Goal: Transaction & Acquisition: Purchase product/service

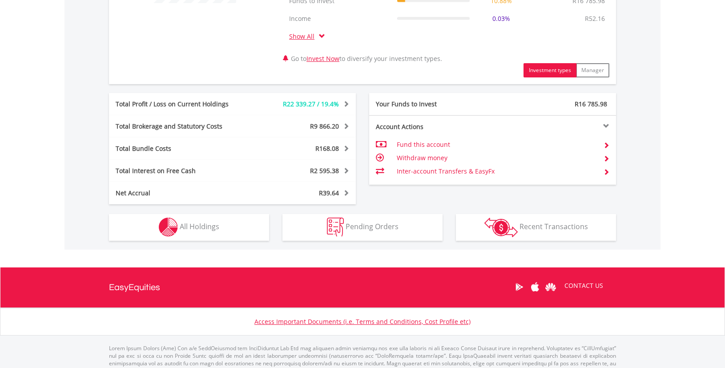
scroll to position [455, 0]
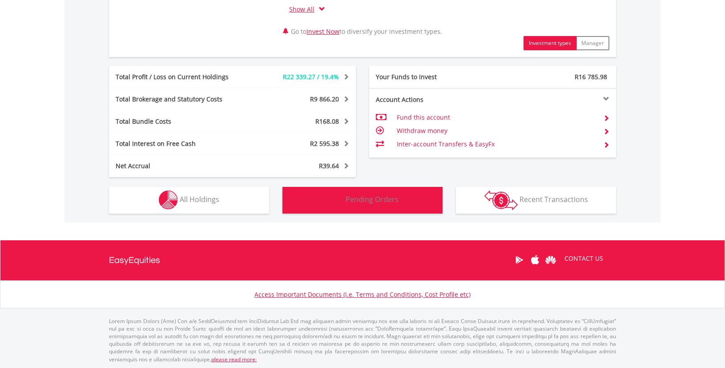
click at [318, 200] on button "Pending Orders Pending Orders" at bounding box center [363, 200] width 160 height 27
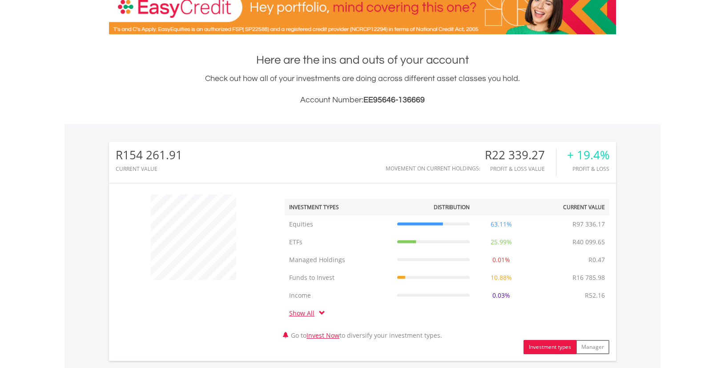
scroll to position [0, 0]
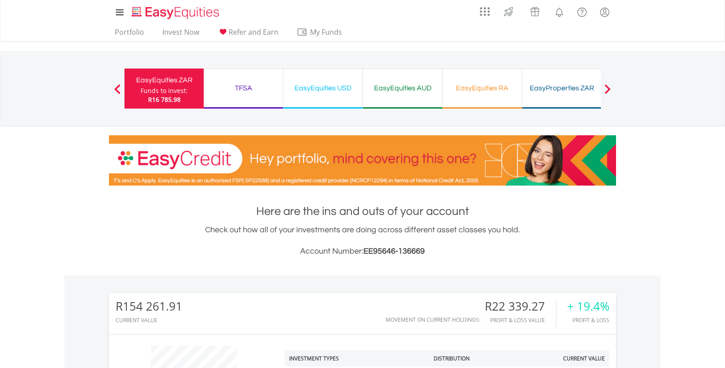
click at [348, 98] on div "EasyEquities USD Funds to invest: R16 785.98" at bounding box center [324, 89] width 80 height 40
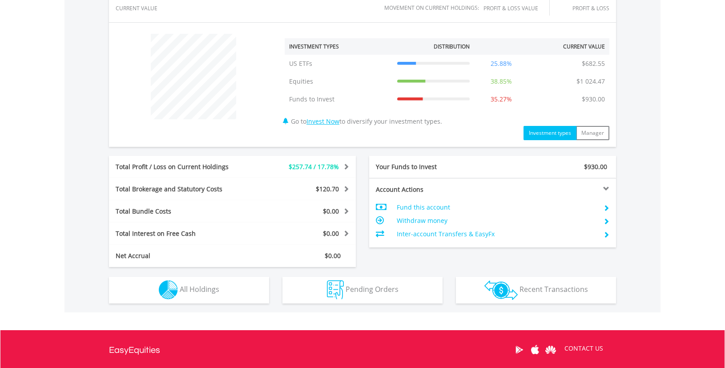
scroll to position [339, 0]
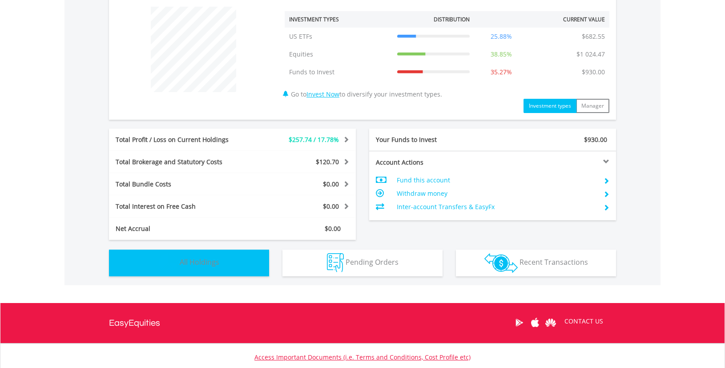
click at [208, 257] on span "All Holdings" at bounding box center [200, 262] width 40 height 10
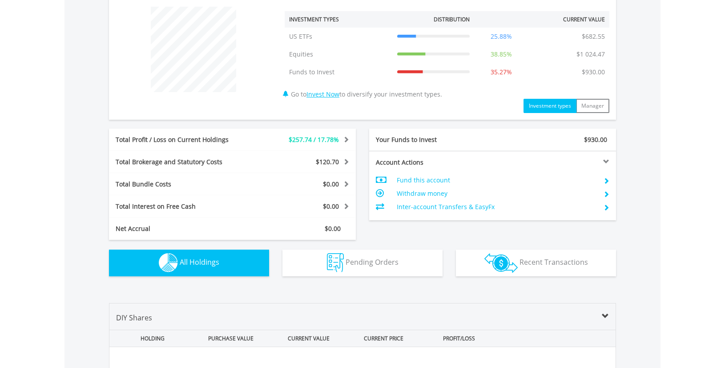
scroll to position [641, 0]
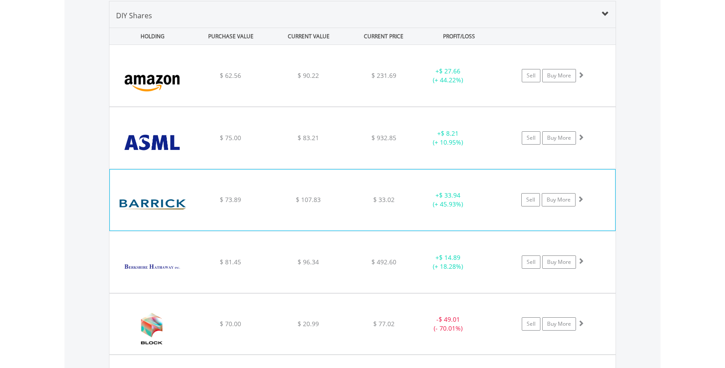
click at [583, 199] on span at bounding box center [581, 199] width 6 height 6
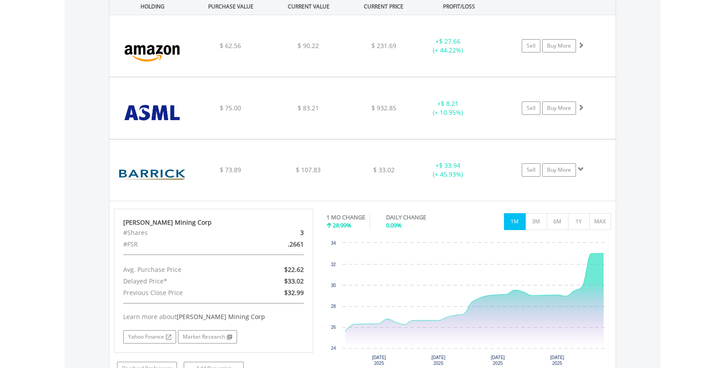
scroll to position [672, 0]
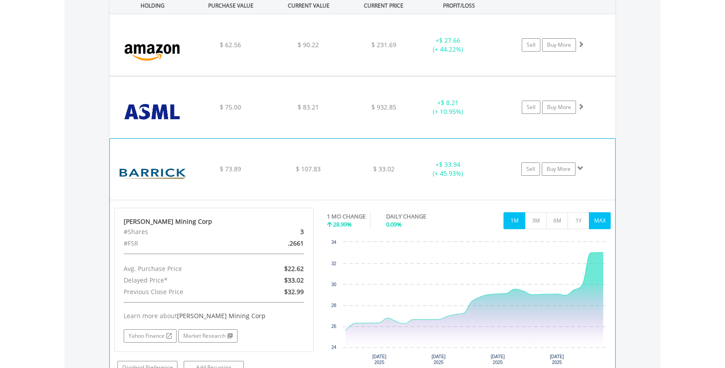
click at [594, 219] on button "MAX" at bounding box center [600, 220] width 22 height 17
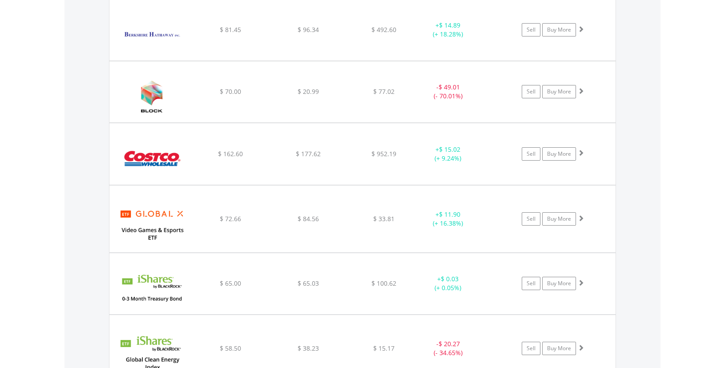
scroll to position [938, 0]
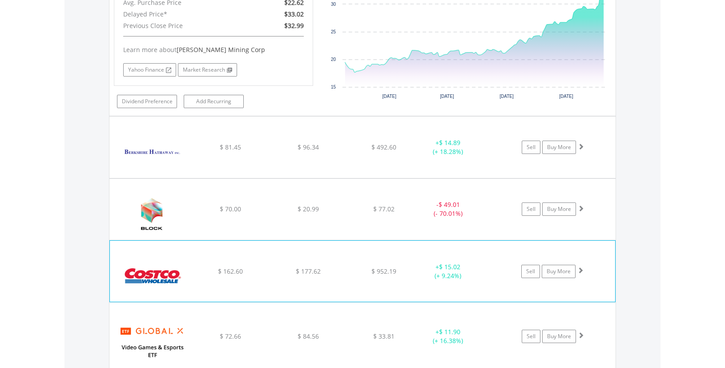
click at [580, 273] on span at bounding box center [581, 270] width 6 height 6
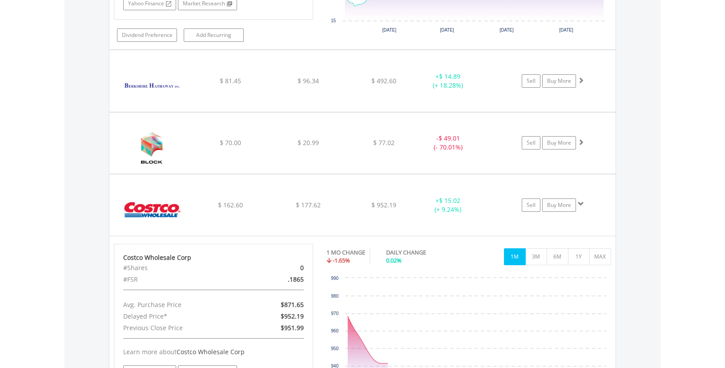
scroll to position [1114, 0]
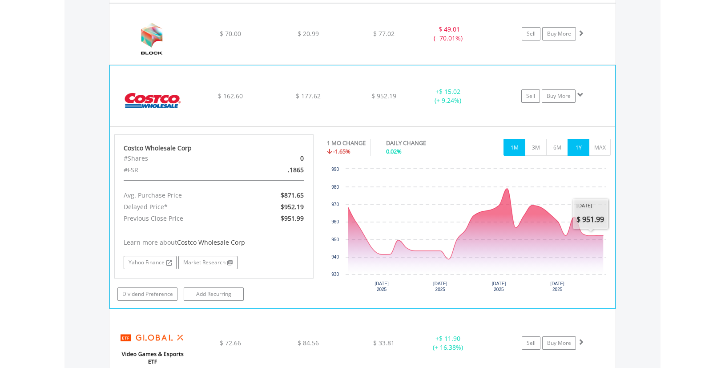
click at [569, 154] on button "1Y" at bounding box center [579, 147] width 22 height 17
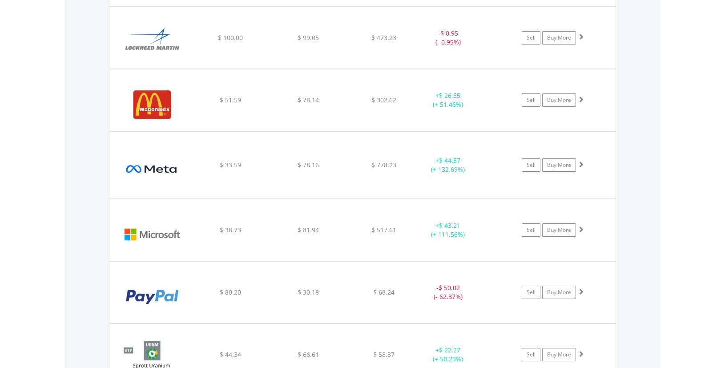
scroll to position [1954, 0]
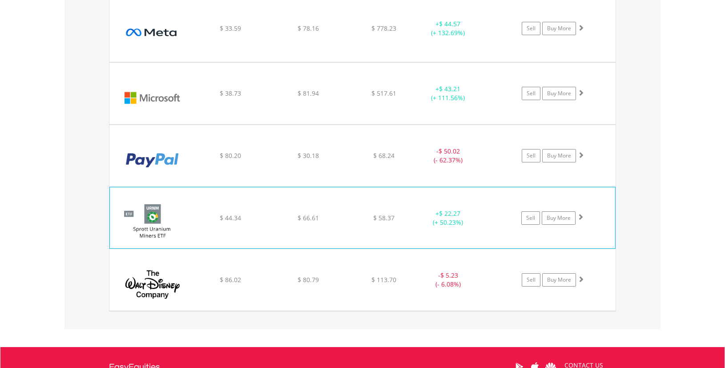
click at [583, 220] on span at bounding box center [581, 217] width 6 height 6
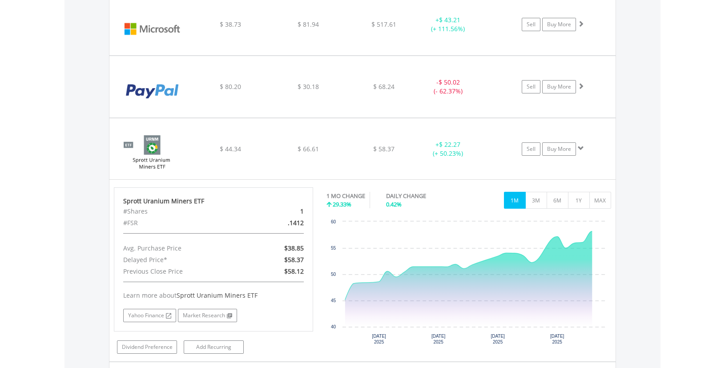
scroll to position [2152, 0]
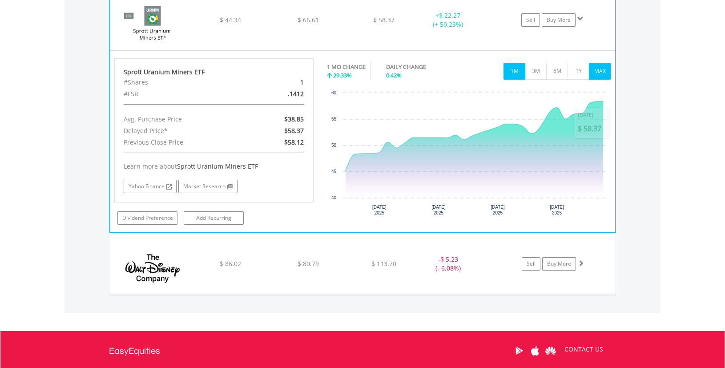
click at [599, 79] on button "MAX" at bounding box center [600, 71] width 22 height 17
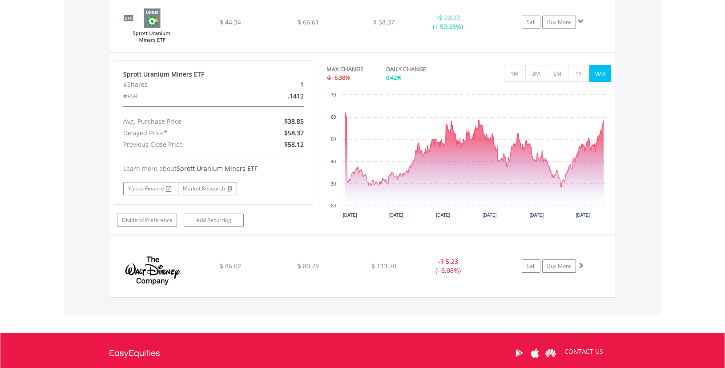
scroll to position [2148, 0]
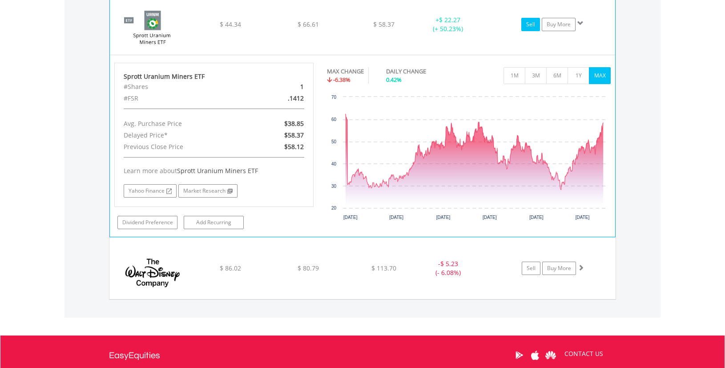
click at [535, 31] on link "Sell" at bounding box center [531, 24] width 19 height 13
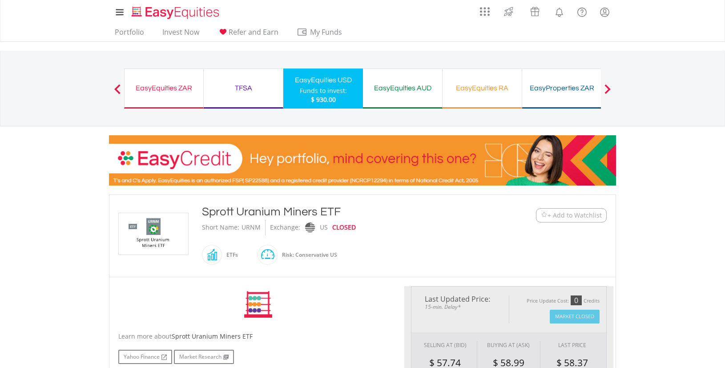
type input "*****"
type input "******"
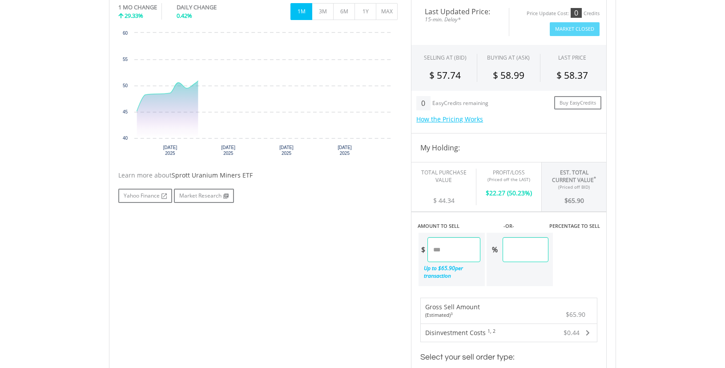
scroll to position [291, 0]
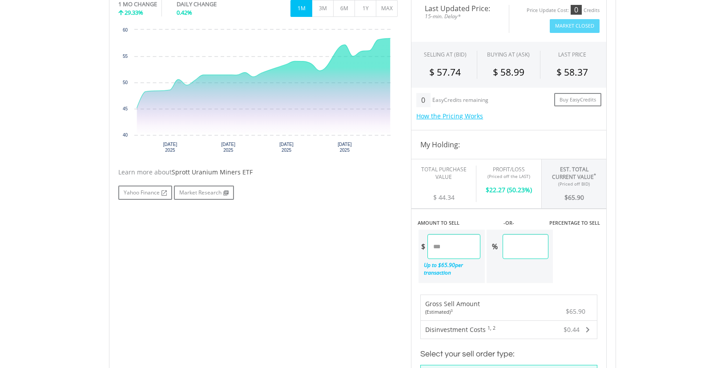
drag, startPoint x: 462, startPoint y: 248, endPoint x: 417, endPoint y: 241, distance: 45.1
click at [418, 241] on div "$ ***** Up to $ 65.90 per transaction" at bounding box center [452, 256] width 68 height 55
type input "****"
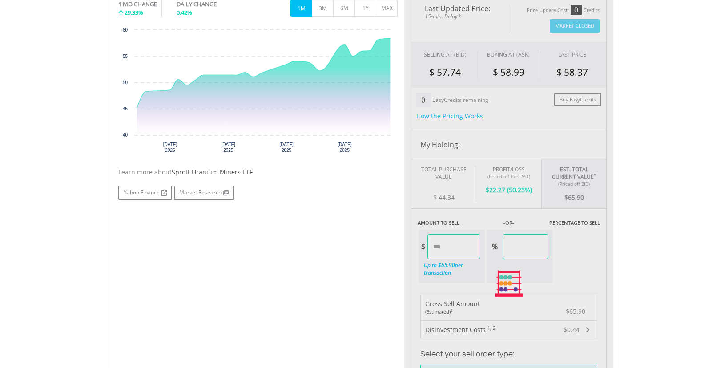
type input "****"
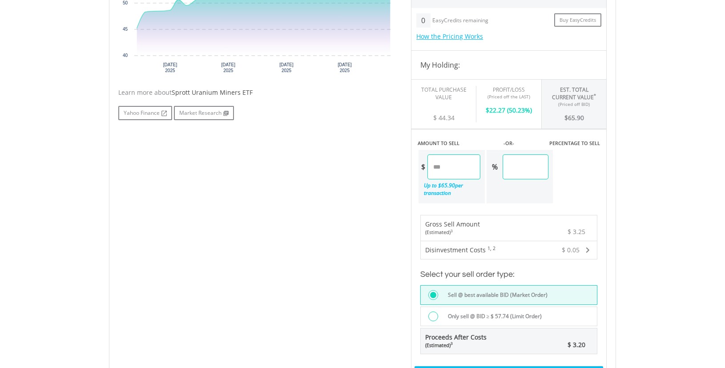
scroll to position [410, 0]
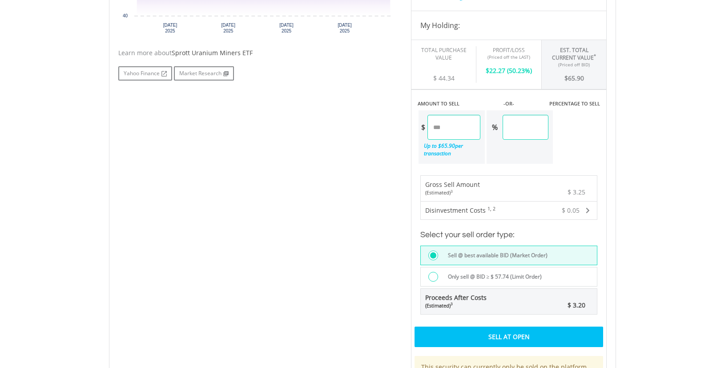
click at [527, 340] on div "Sell At Open" at bounding box center [509, 337] width 189 height 20
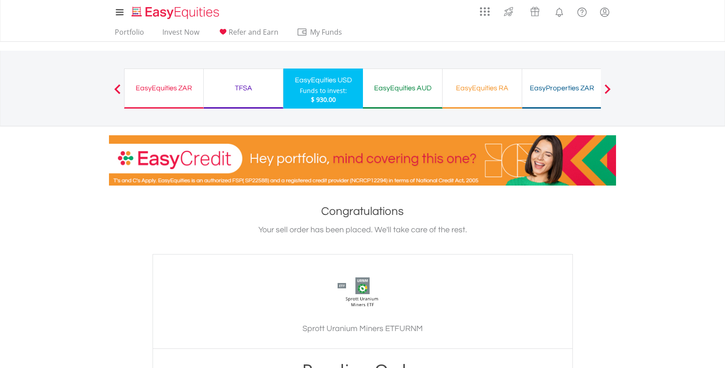
click at [164, 87] on div "EasyEquities ZAR" at bounding box center [164, 88] width 68 height 12
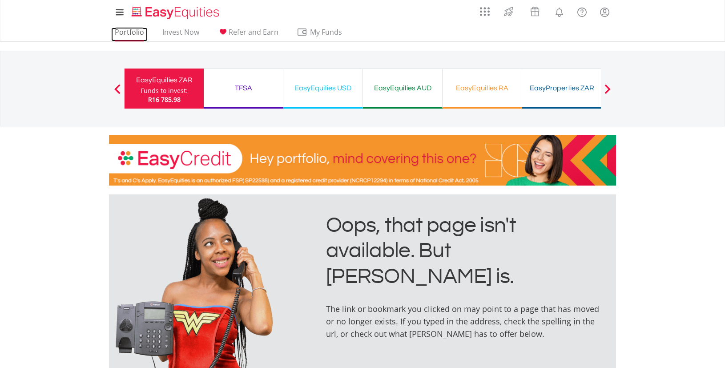
click at [142, 35] on link "Portfolio" at bounding box center [129, 35] width 36 height 14
